Goal: Navigation & Orientation: Find specific page/section

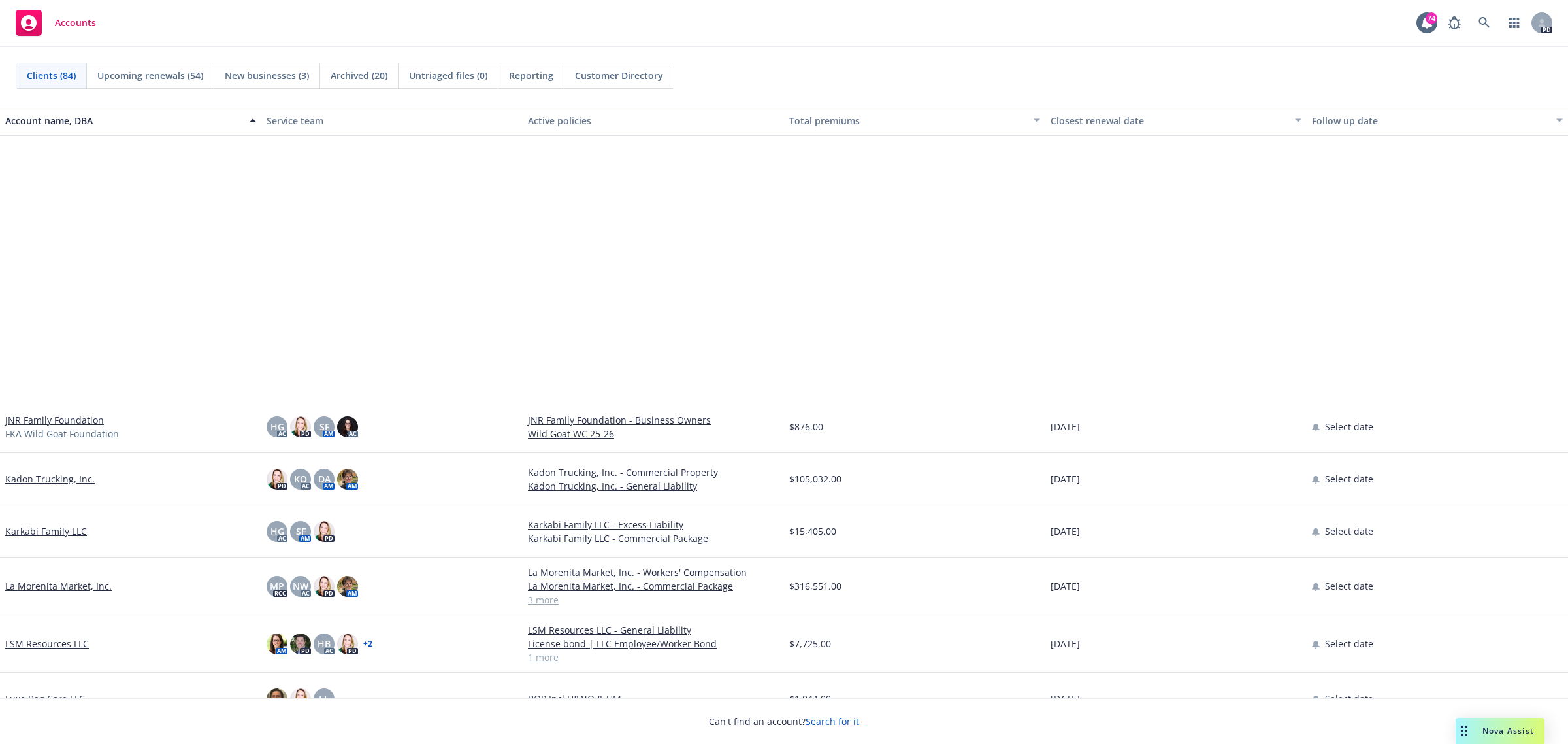
scroll to position [2287, 0]
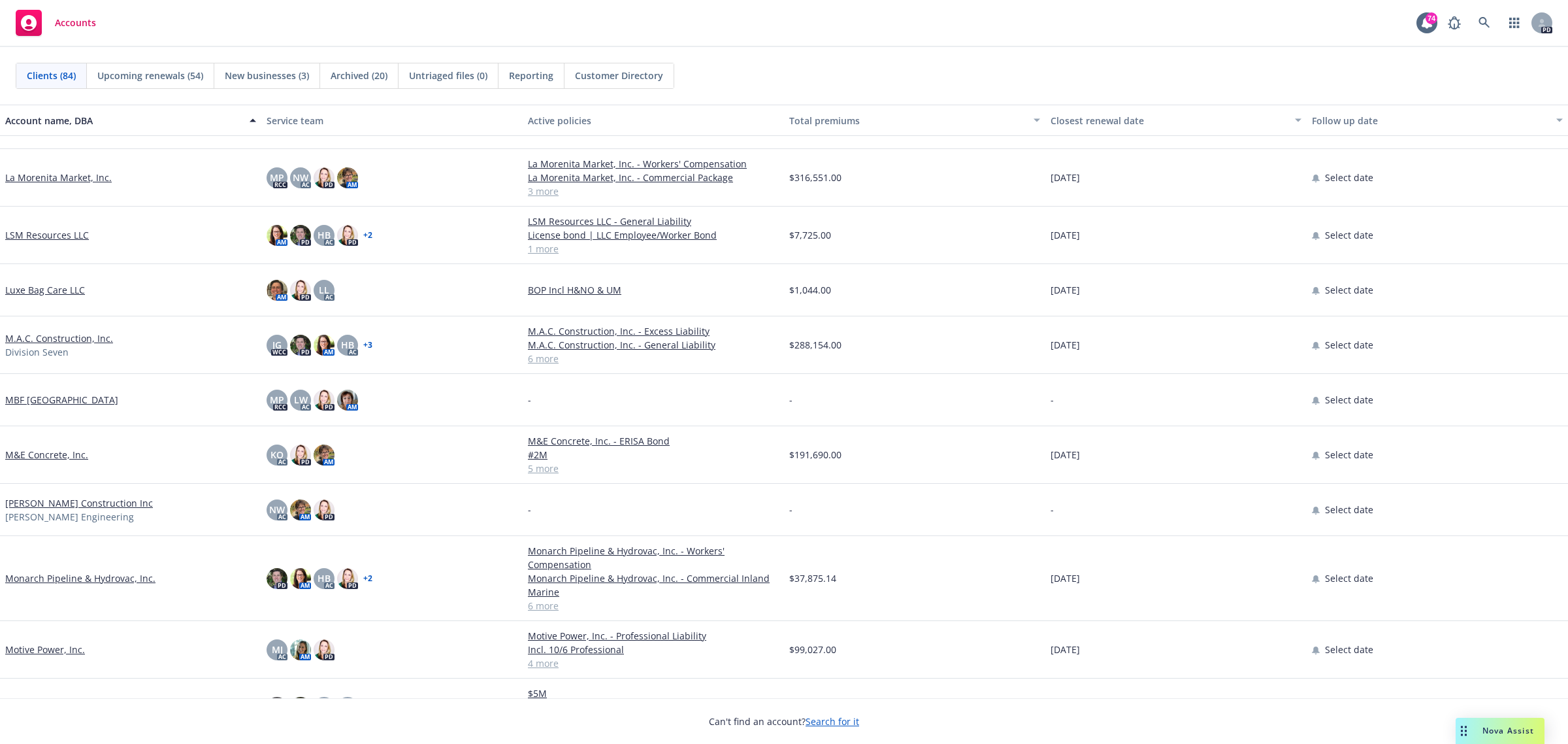
click at [40, 576] on link "Monarch Pipeline & Hydrovac, Inc." at bounding box center [80, 578] width 150 height 14
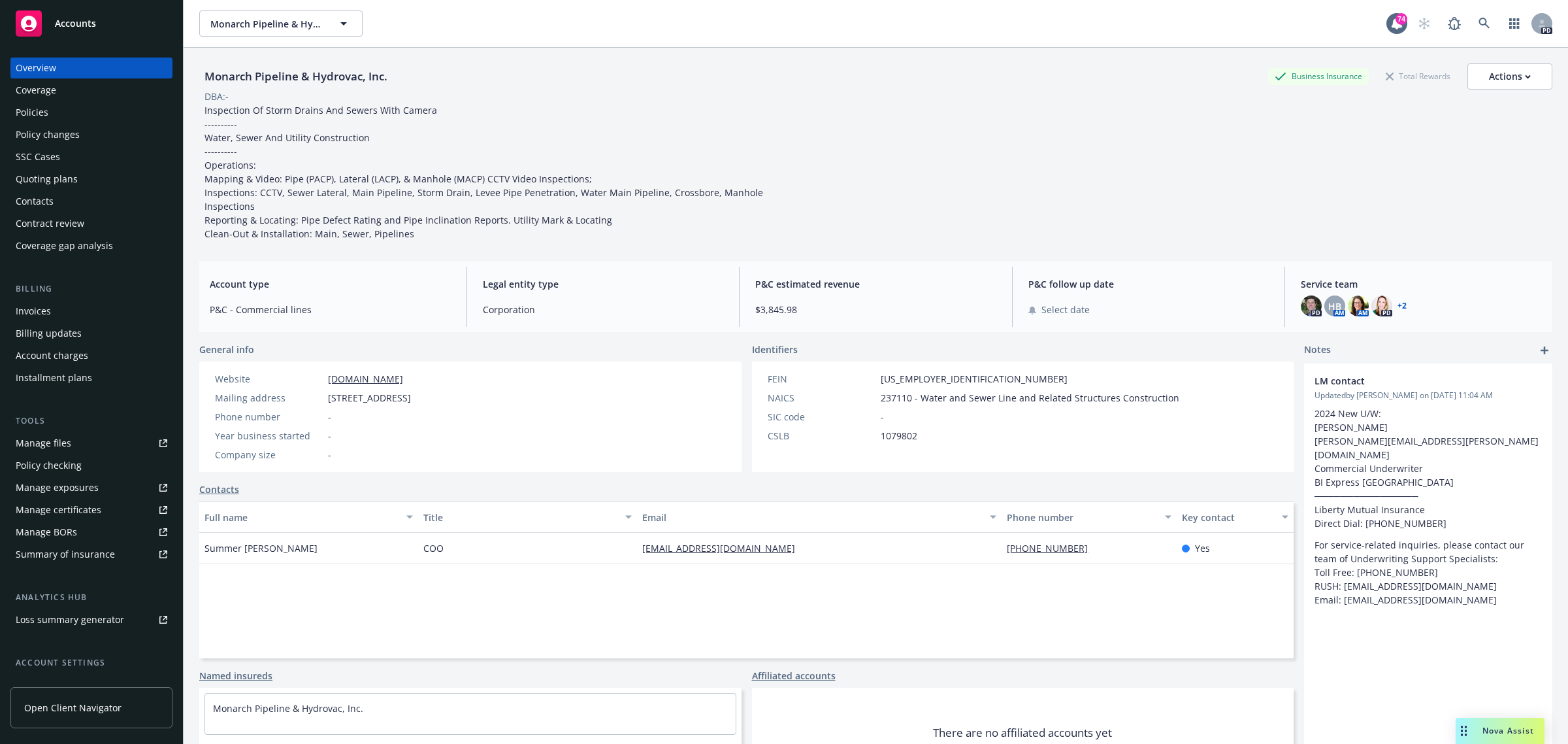
click at [26, 115] on div "Policies" at bounding box center [32, 113] width 32 height 21
